Goal: Find specific page/section: Find specific page/section

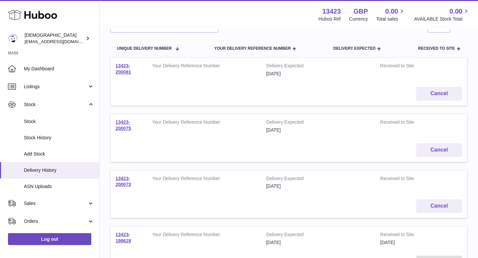
scroll to position [70, 0]
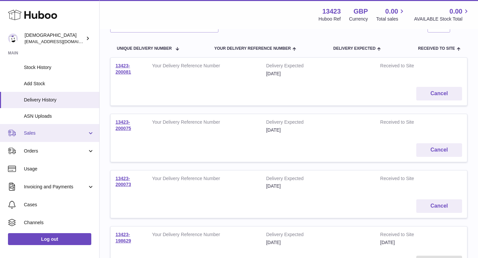
click at [62, 129] on link "Sales" at bounding box center [49, 133] width 99 height 18
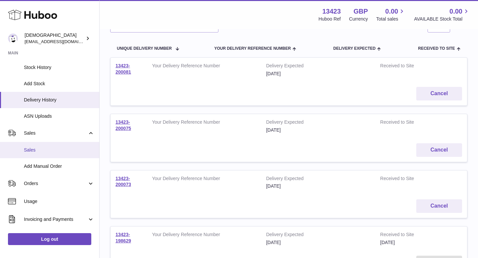
click at [54, 147] on span "Sales" at bounding box center [59, 150] width 70 height 6
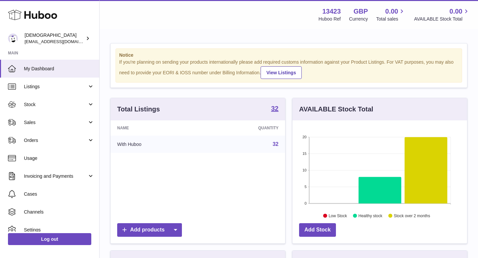
scroll to position [104, 175]
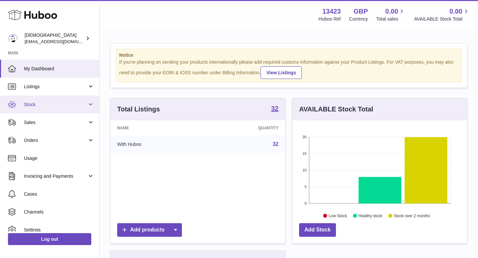
click at [52, 111] on link "Stock" at bounding box center [49, 105] width 99 height 18
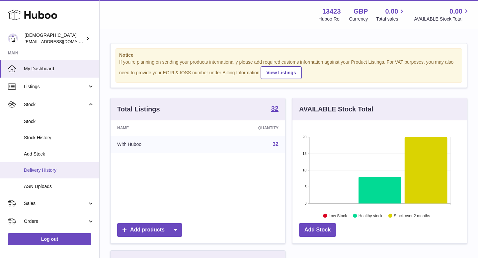
click at [62, 172] on span "Delivery History" at bounding box center [59, 170] width 70 height 6
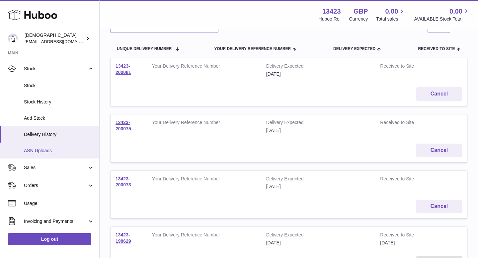
scroll to position [43, 0]
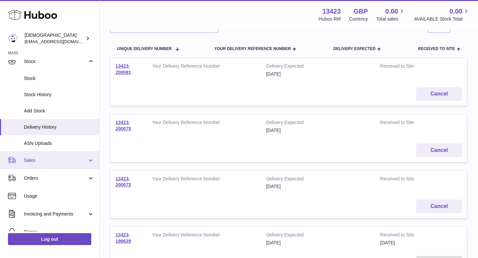
click at [49, 159] on span "Sales" at bounding box center [55, 160] width 63 height 6
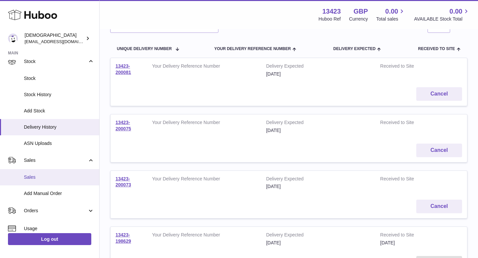
click at [54, 175] on span "Sales" at bounding box center [59, 177] width 70 height 6
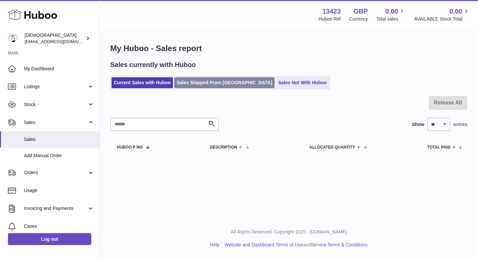
click at [213, 80] on link "Sales Shipped From Huboo" at bounding box center [224, 82] width 100 height 11
